Goal: Leave review/rating

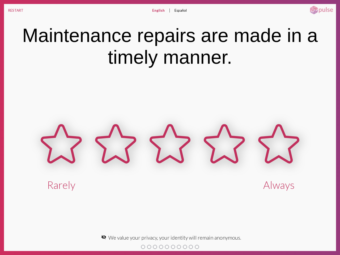
click at [16, 10] on button "RESTART" at bounding box center [16, 10] width 24 height 13
click at [158, 10] on button "English" at bounding box center [158, 10] width 21 height 13
click at [180, 10] on button "Español" at bounding box center [180, 10] width 21 height 13
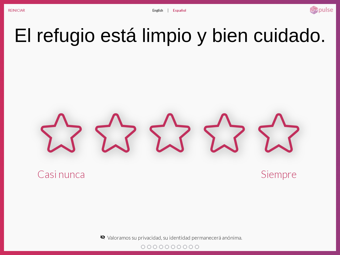
click at [170, 154] on icon at bounding box center [170, 133] width 54 height 54
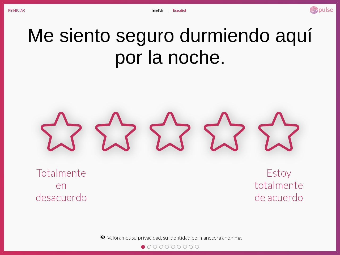
click at [279, 154] on icon at bounding box center [279, 132] width 54 height 54
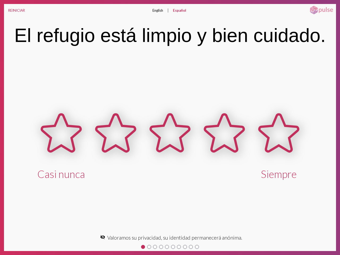
click at [105, 237] on mat-icon "visibility_off" at bounding box center [102, 237] width 5 height 5
